Goal: Information Seeking & Learning: Learn about a topic

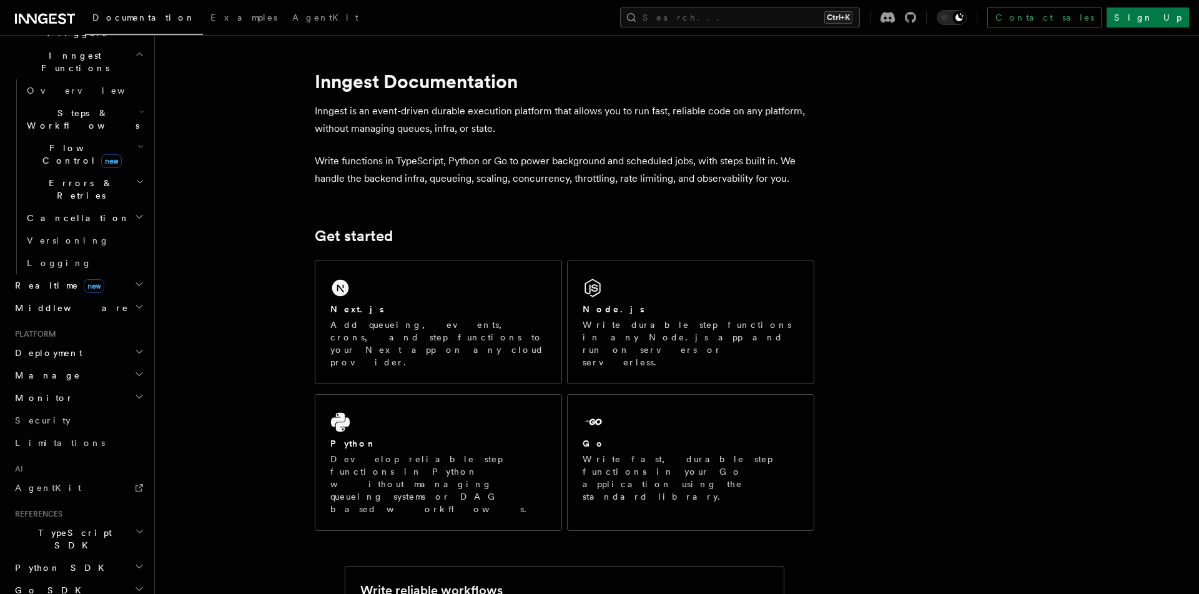
scroll to position [405, 0]
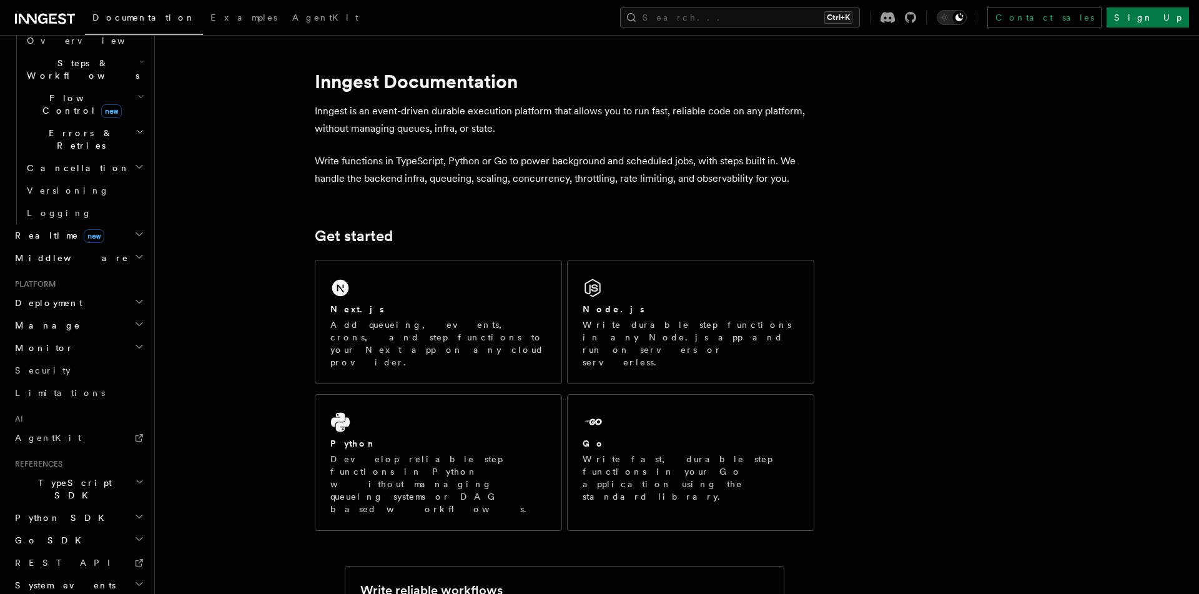
click at [118, 292] on h2 "Deployment" at bounding box center [78, 303] width 137 height 22
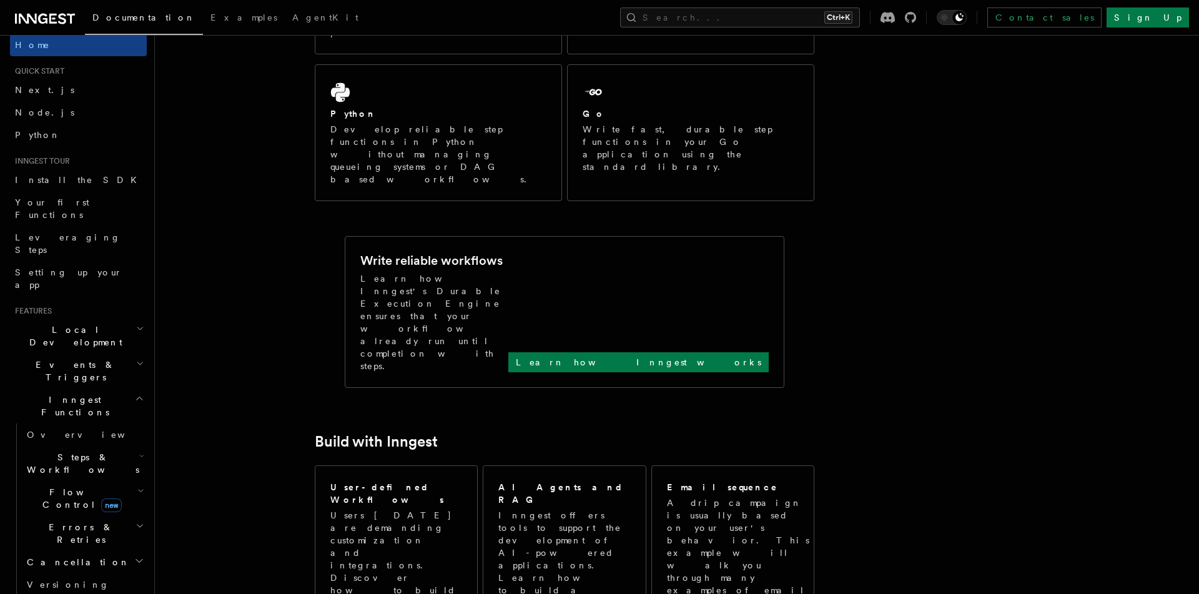
scroll to position [0, 0]
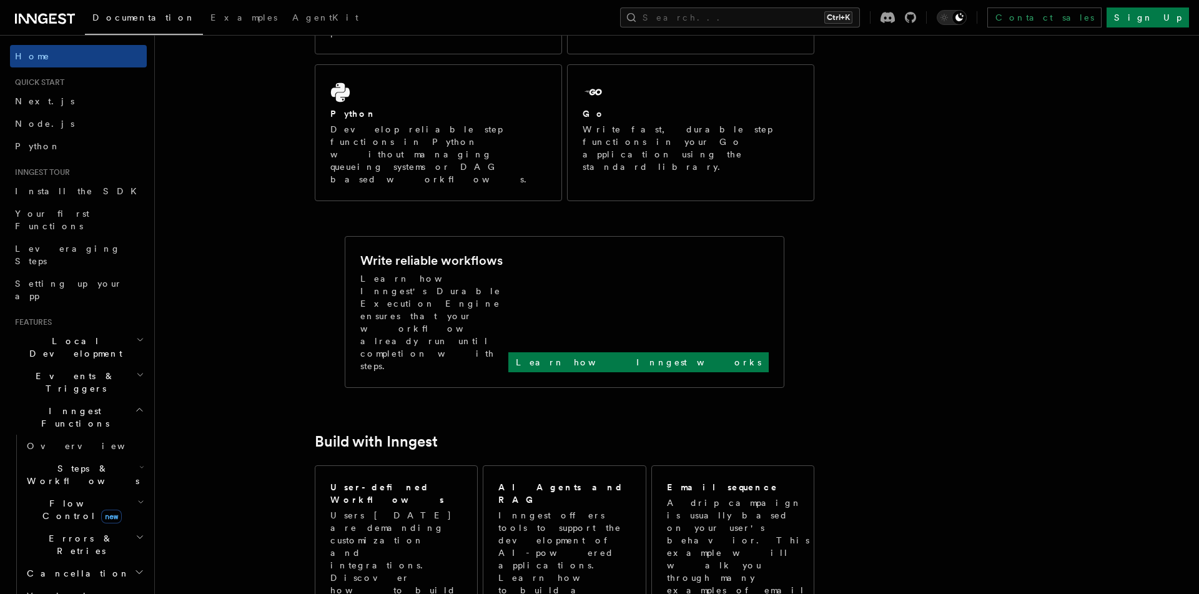
click at [141, 335] on icon "button" at bounding box center [140, 340] width 8 height 10
click at [139, 370] on icon "button" at bounding box center [140, 375] width 8 height 10
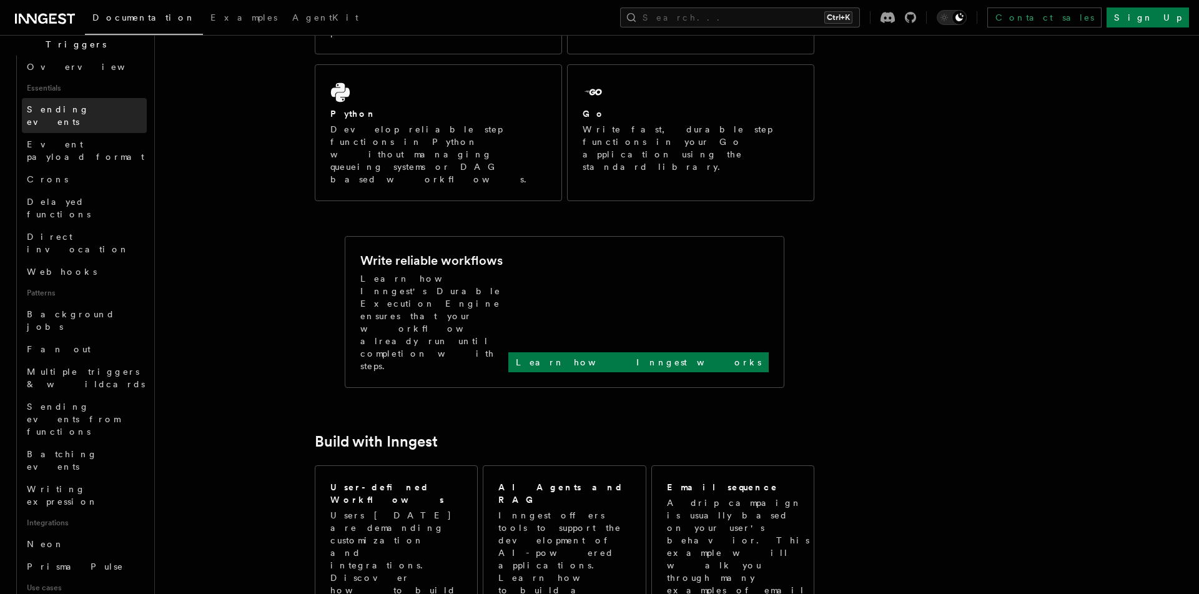
scroll to position [427, 0]
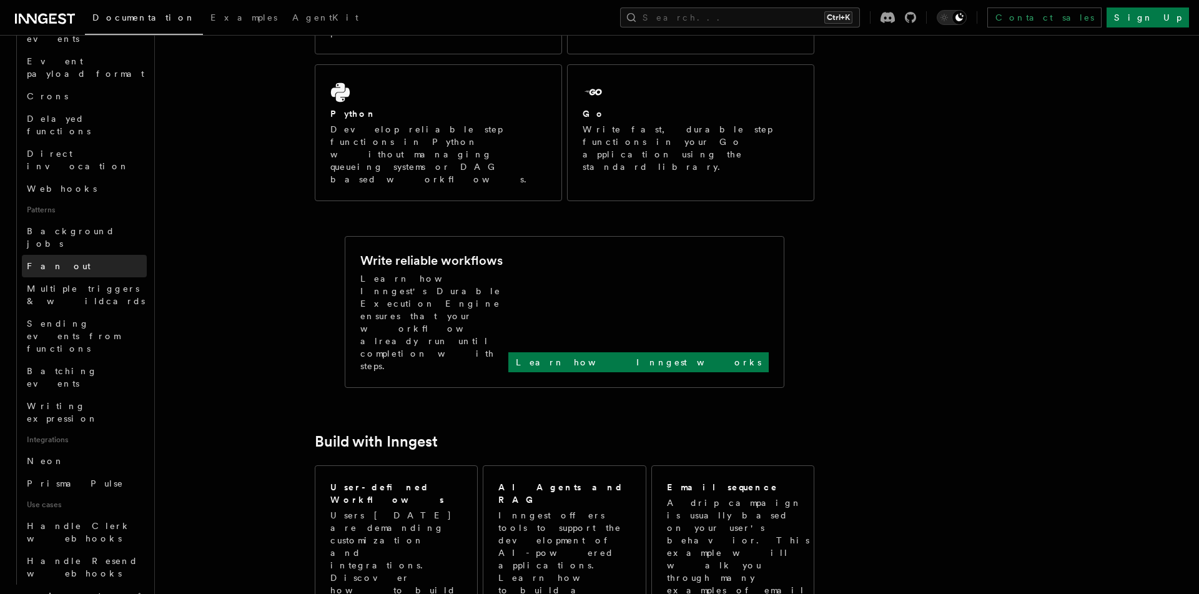
click at [61, 255] on link "Fan out" at bounding box center [84, 266] width 125 height 22
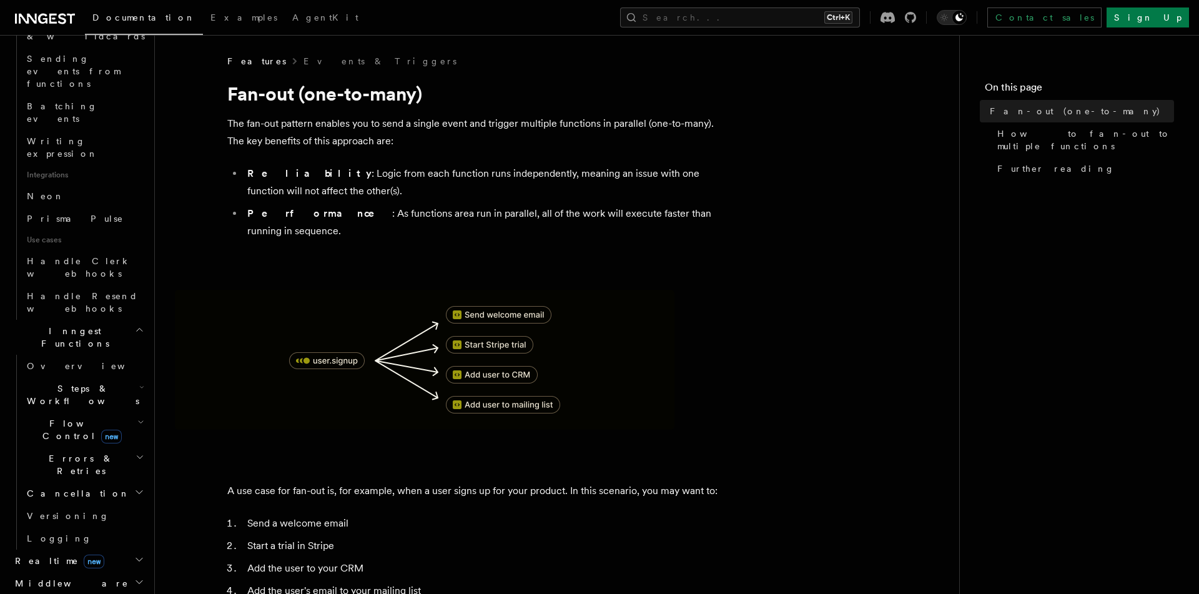
scroll to position [712, 0]
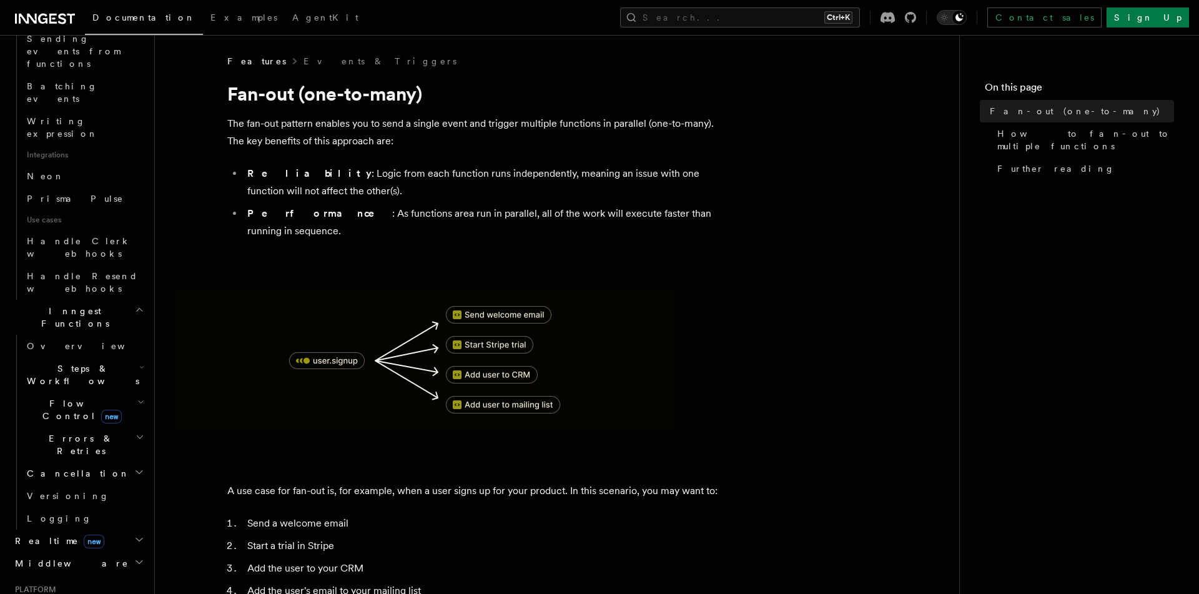
click at [113, 530] on h2 "Realtime new" at bounding box center [78, 541] width 137 height 22
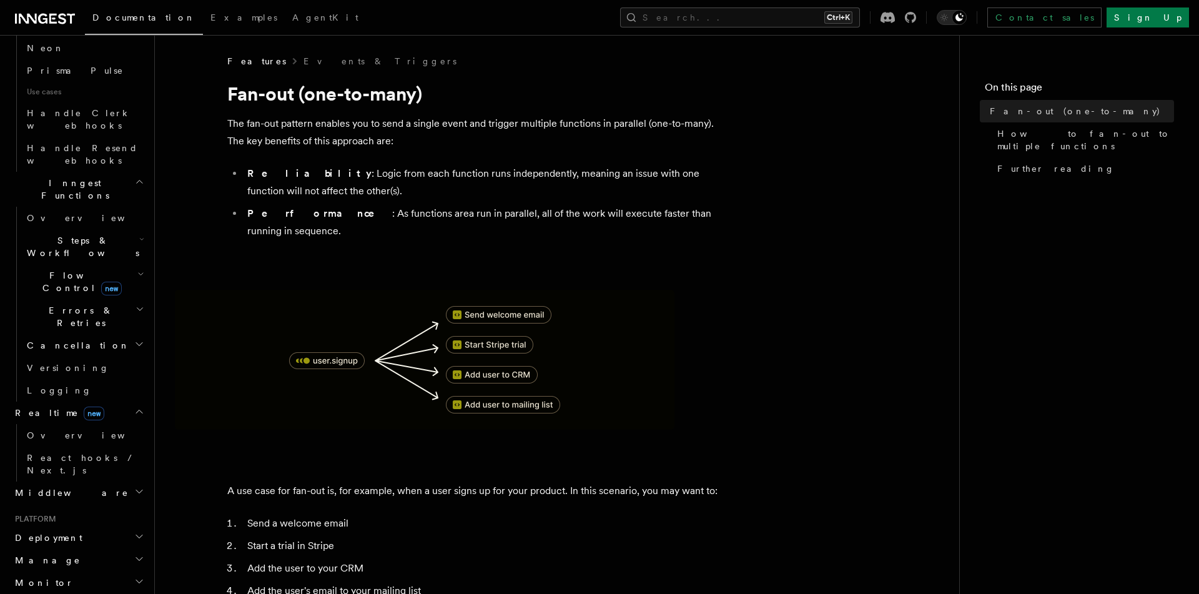
scroll to position [854, 0]
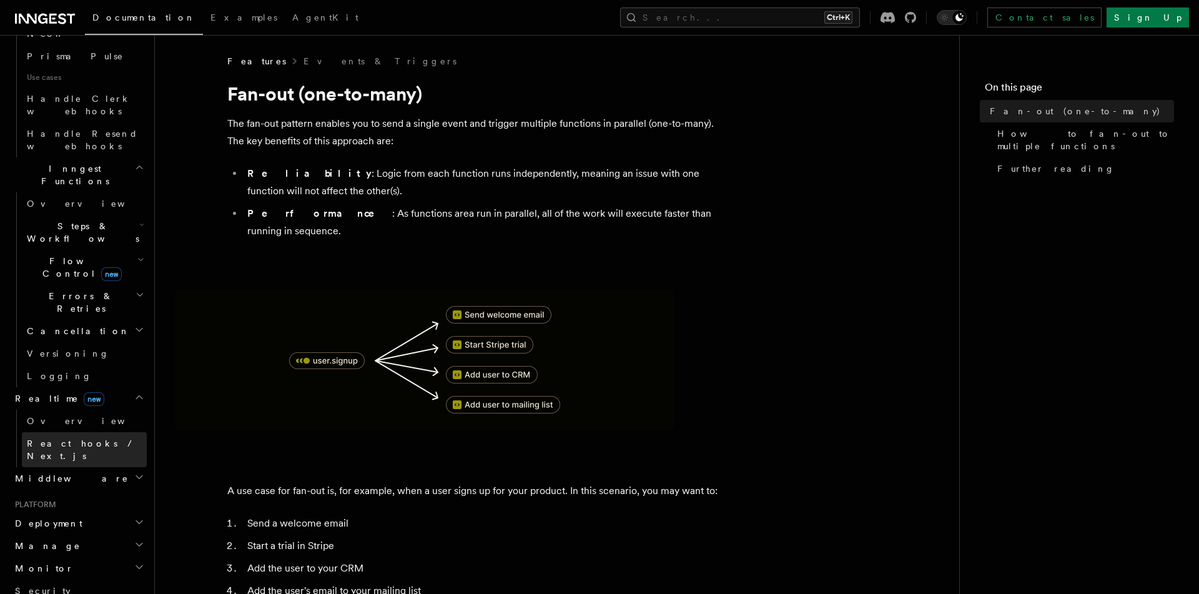
click at [83, 438] on span "React hooks / Next.js" at bounding box center [82, 449] width 111 height 22
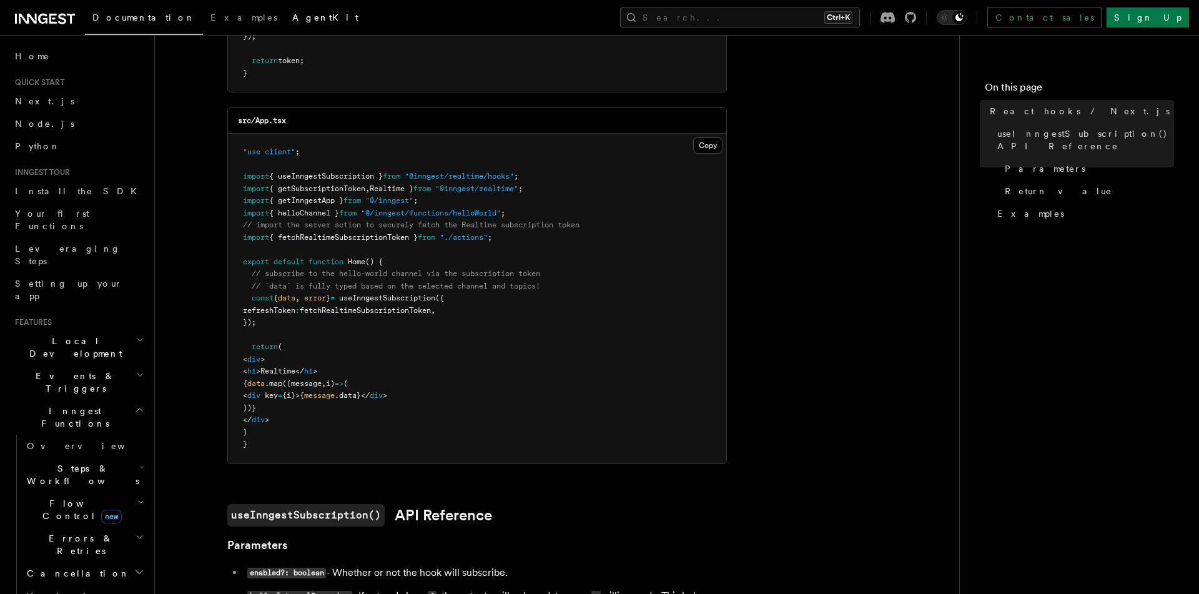
click at [292, 22] on span "AgentKit" at bounding box center [325, 17] width 66 height 10
